Goal: Task Accomplishment & Management: Manage account settings

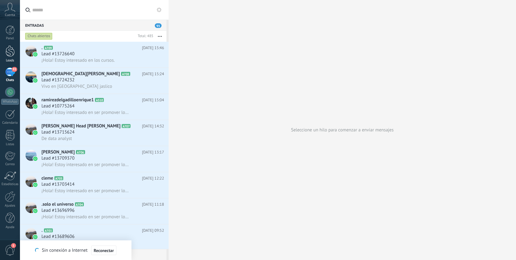
click at [6, 53] on div at bounding box center [10, 50] width 9 height 11
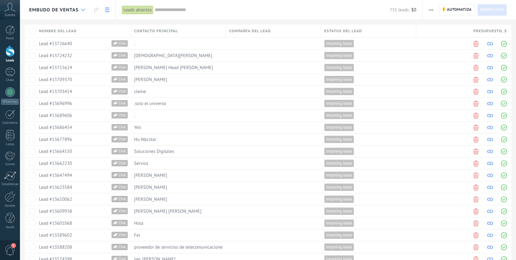
click at [84, 10] on icon at bounding box center [83, 10] width 4 height 2
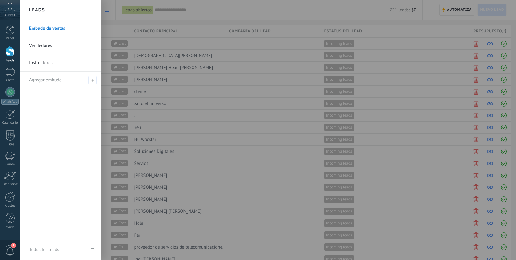
click at [56, 44] on link "Vendedores" at bounding box center [62, 45] width 66 height 17
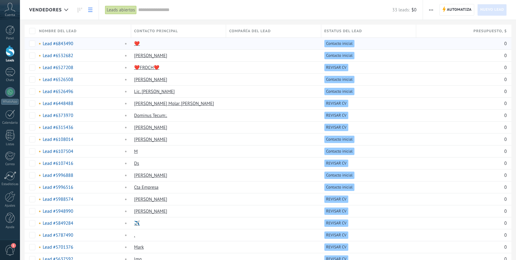
click at [61, 45] on link "Lead #6843490" at bounding box center [58, 44] width 30 height 6
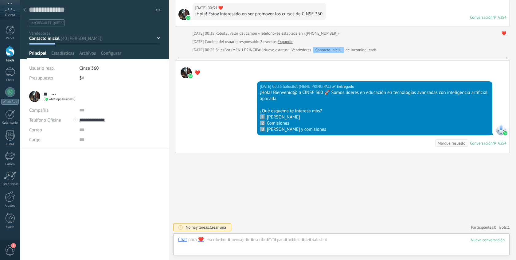
scroll to position [9, 0]
click at [13, 73] on div at bounding box center [10, 72] width 10 height 9
